Goal: Task Accomplishment & Management: Use online tool/utility

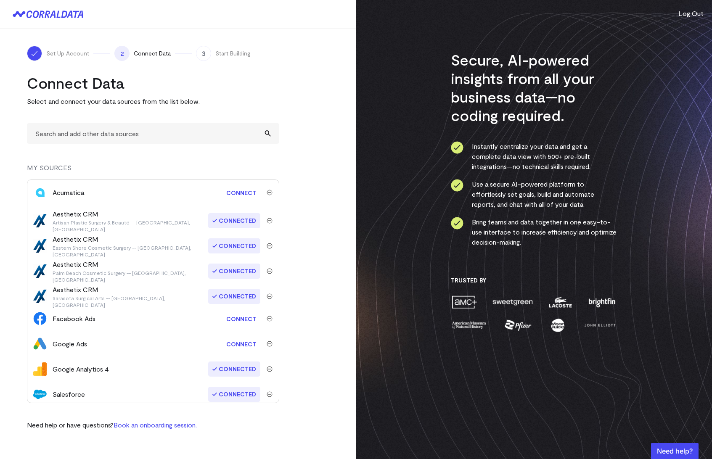
click at [242, 347] on link "Connect" at bounding box center [241, 344] width 38 height 16
click at [237, 348] on link "Connect" at bounding box center [241, 344] width 38 height 16
click at [233, 342] on link "Connect" at bounding box center [241, 344] width 38 height 16
click at [232, 319] on link "Connect" at bounding box center [241, 319] width 38 height 16
click at [334, 207] on div "Set Up Account 2 Connect Data 3 Start Building Connect Data Select and connect …" at bounding box center [178, 238] width 356 height 418
